Goal: Navigation & Orientation: Find specific page/section

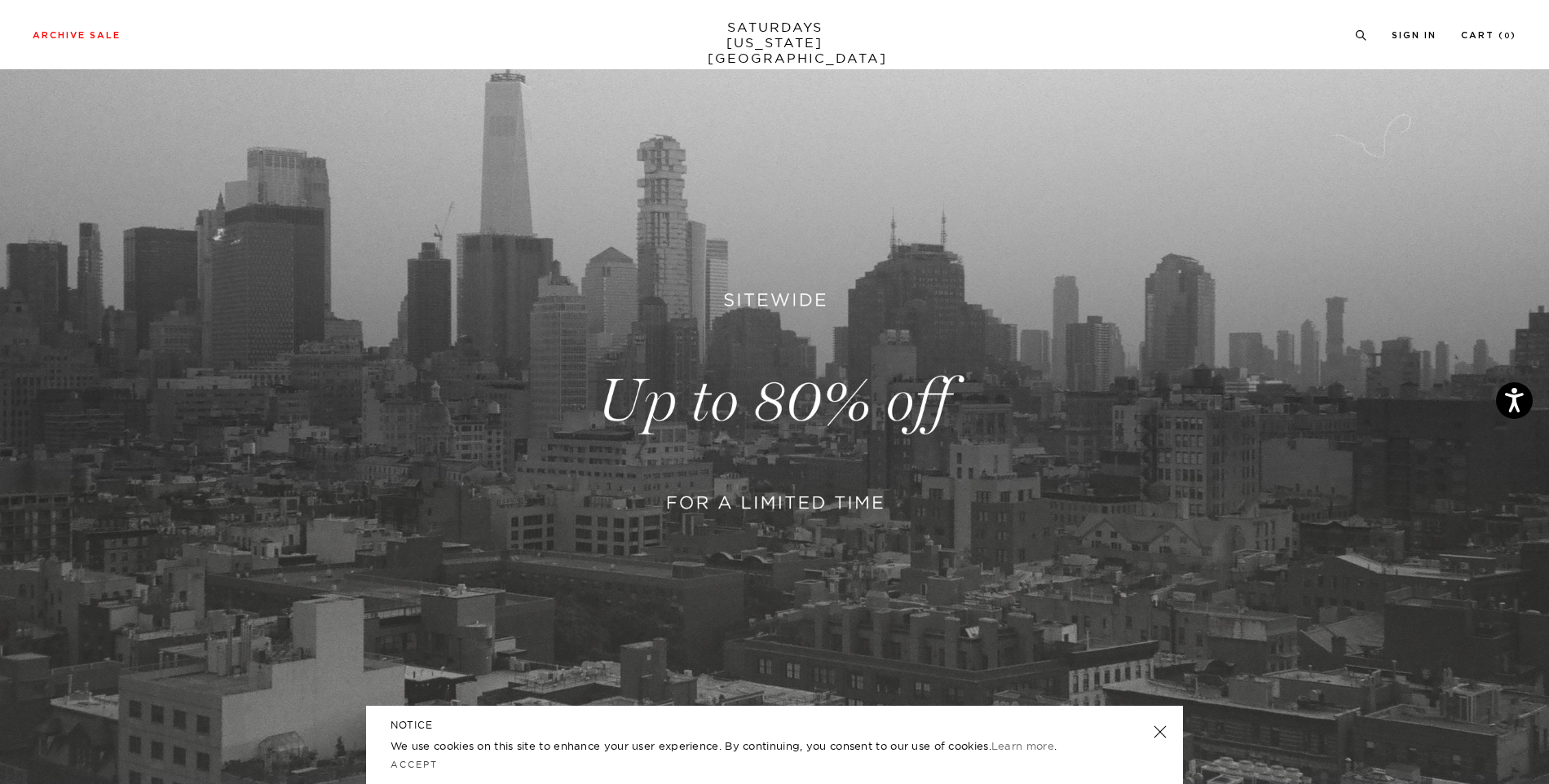
scroll to position [168, 0]
click at [413, 767] on link "Accept" at bounding box center [414, 765] width 47 height 12
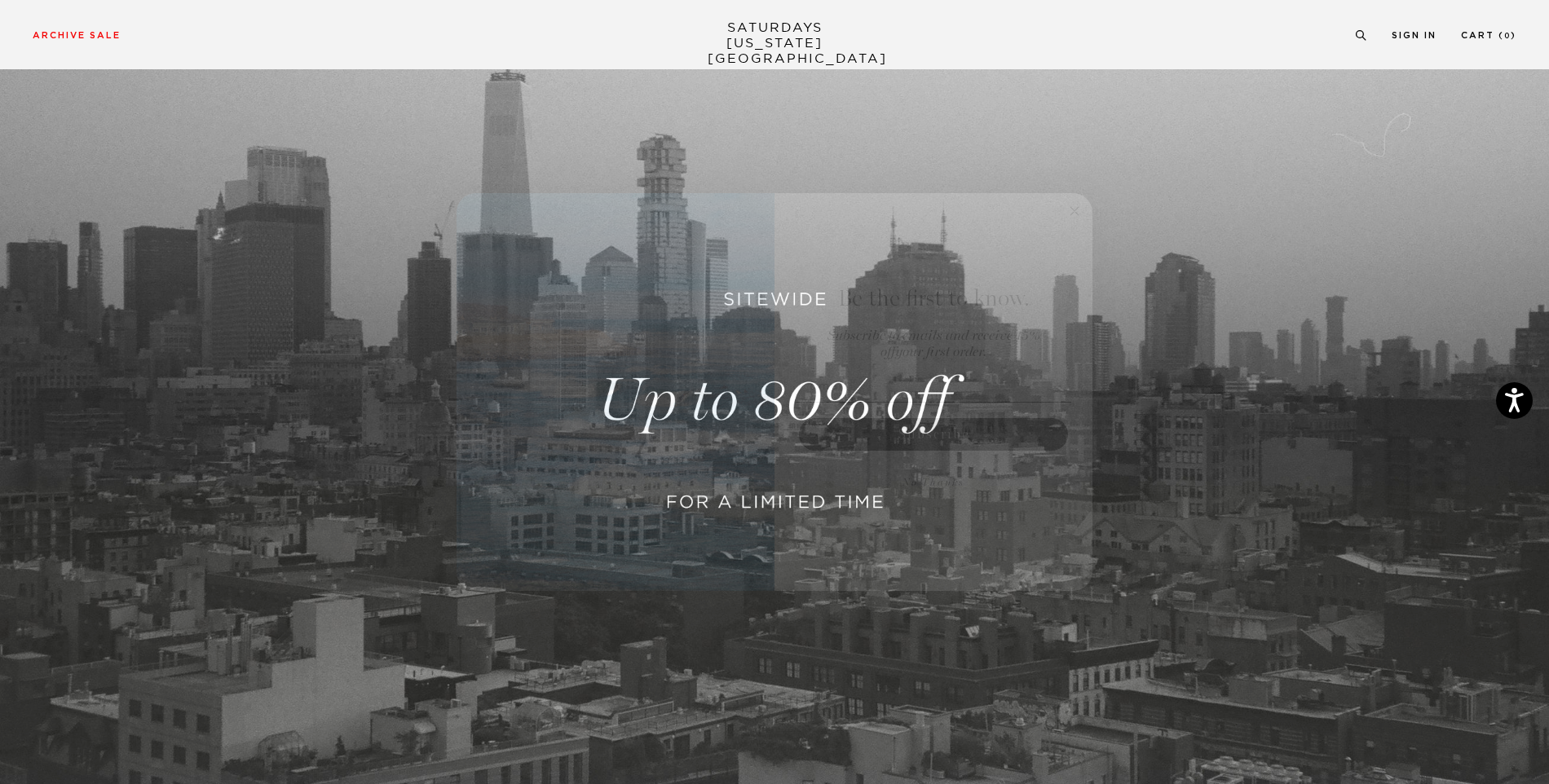
click at [1077, 212] on circle "Close dialog" at bounding box center [1075, 211] width 19 height 19
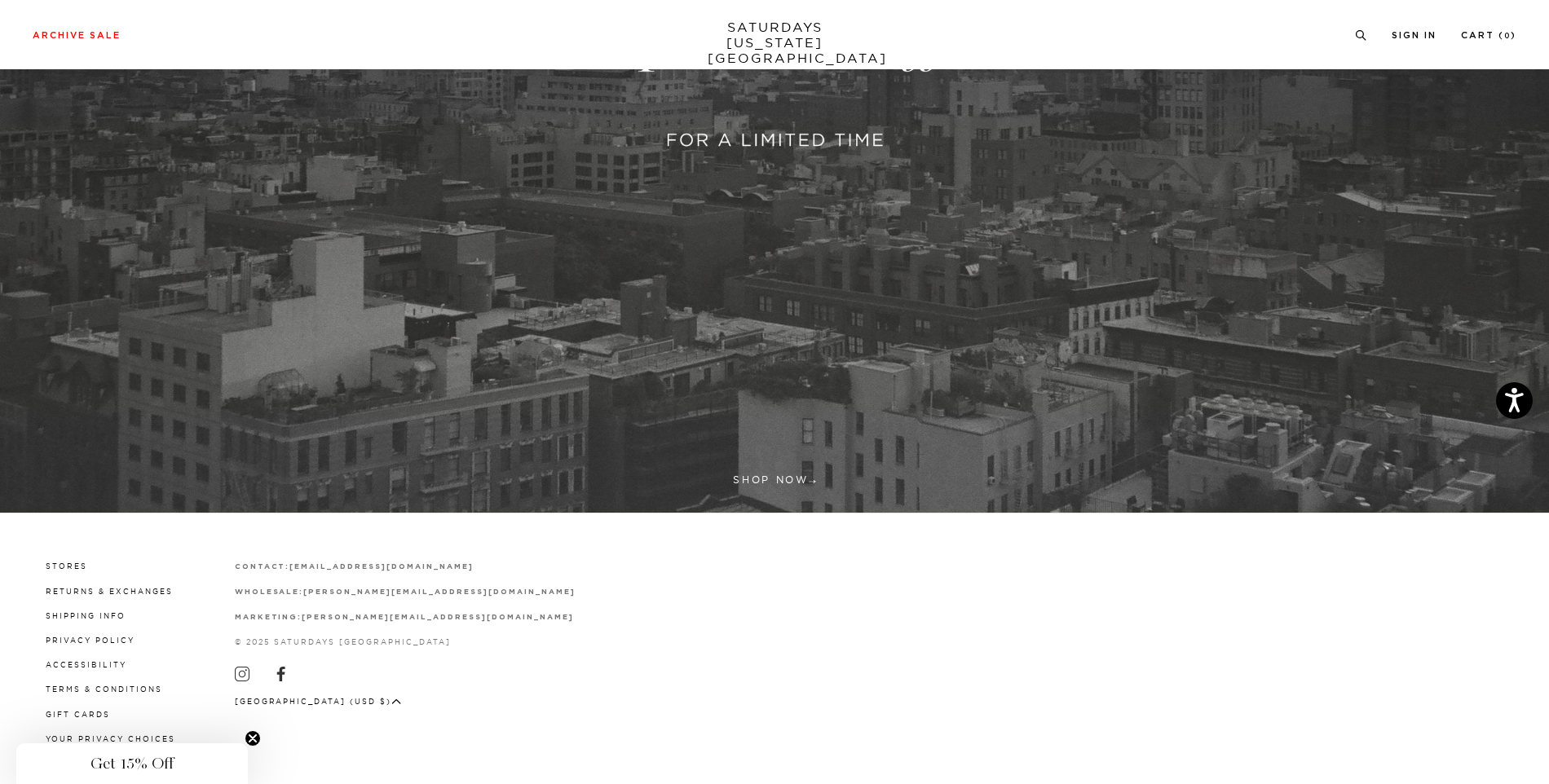
scroll to position [535, 0]
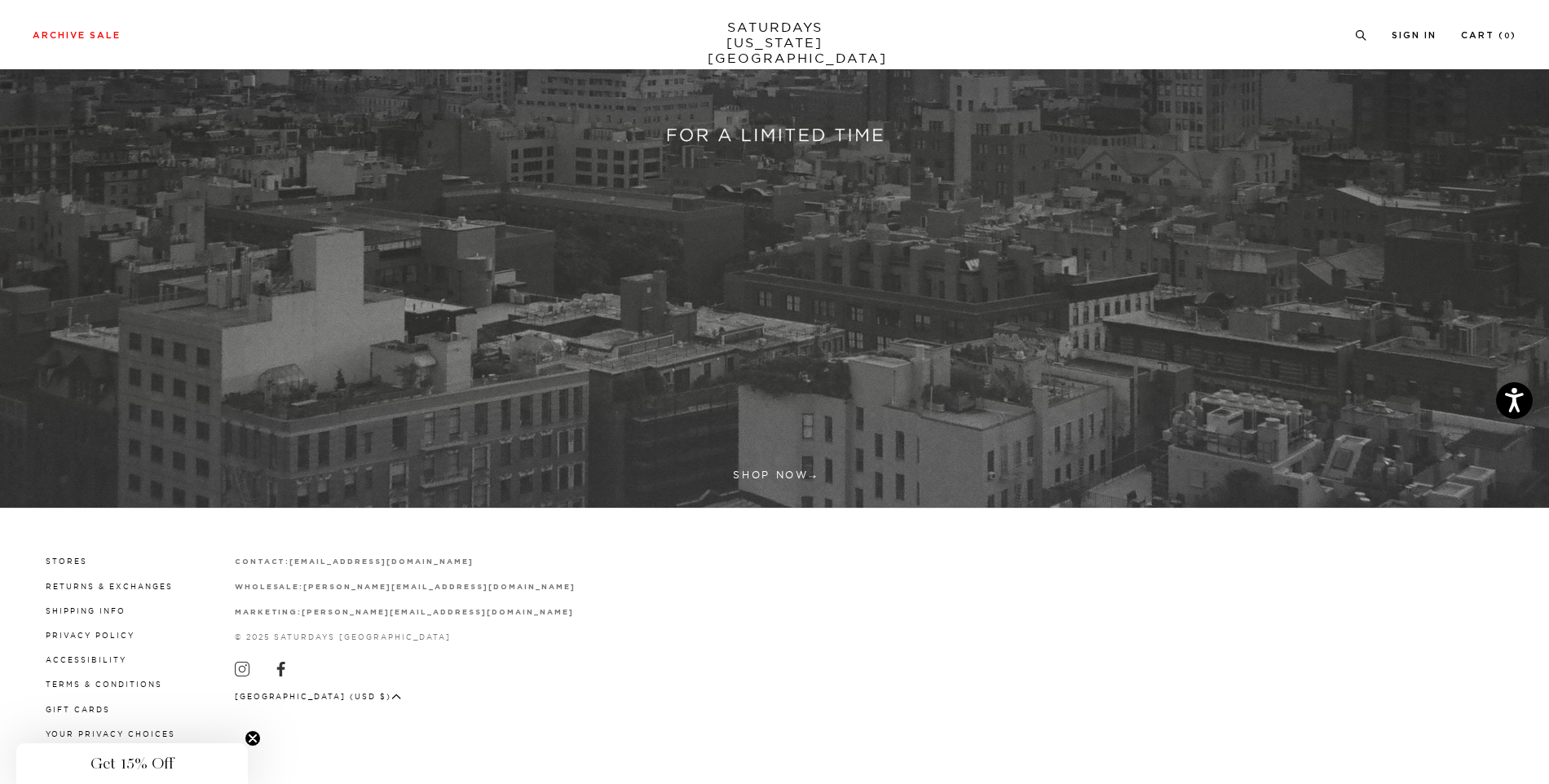
click at [783, 477] on link at bounding box center [774, 34] width 1549 height 948
